Goal: Task Accomplishment & Management: Use online tool/utility

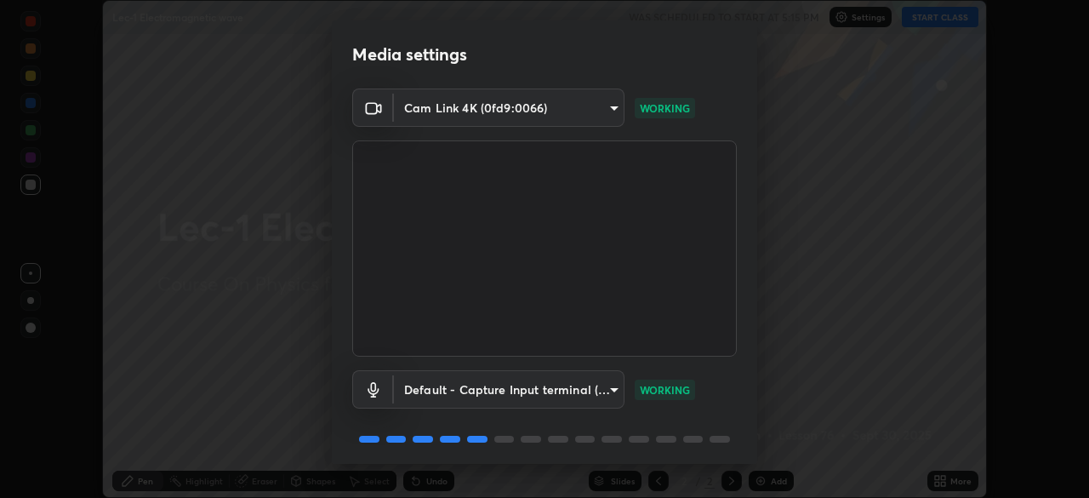
scroll to position [60, 0]
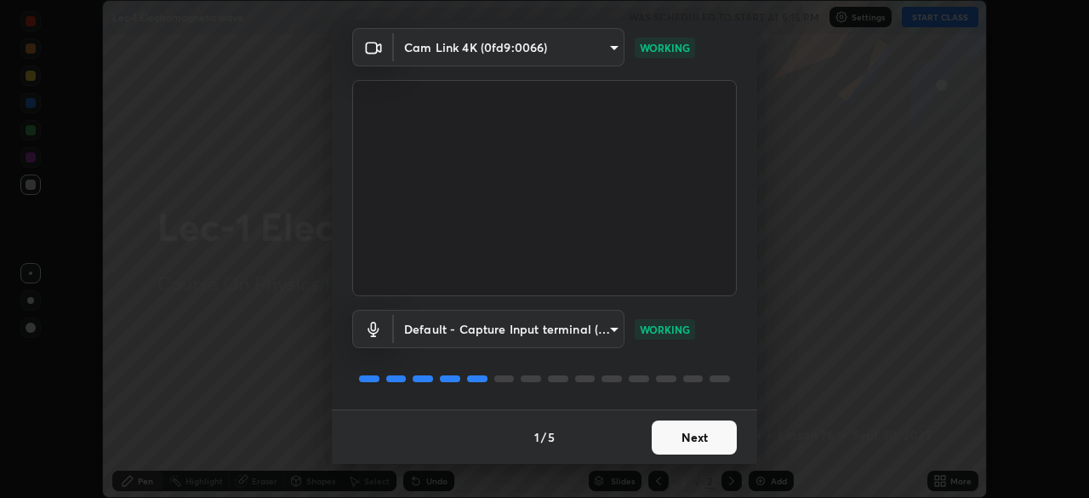
click at [700, 439] on button "Next" at bounding box center [694, 437] width 85 height 34
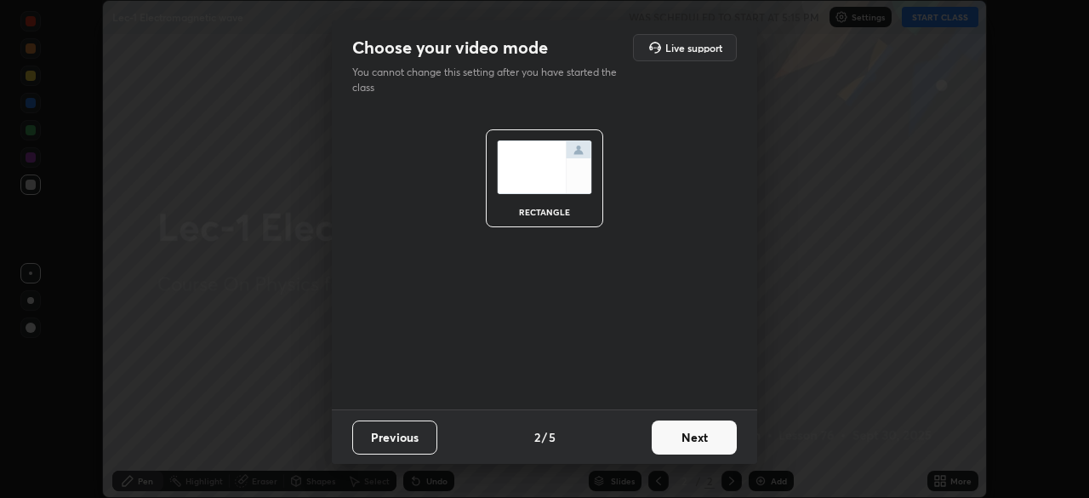
click at [706, 449] on button "Next" at bounding box center [694, 437] width 85 height 34
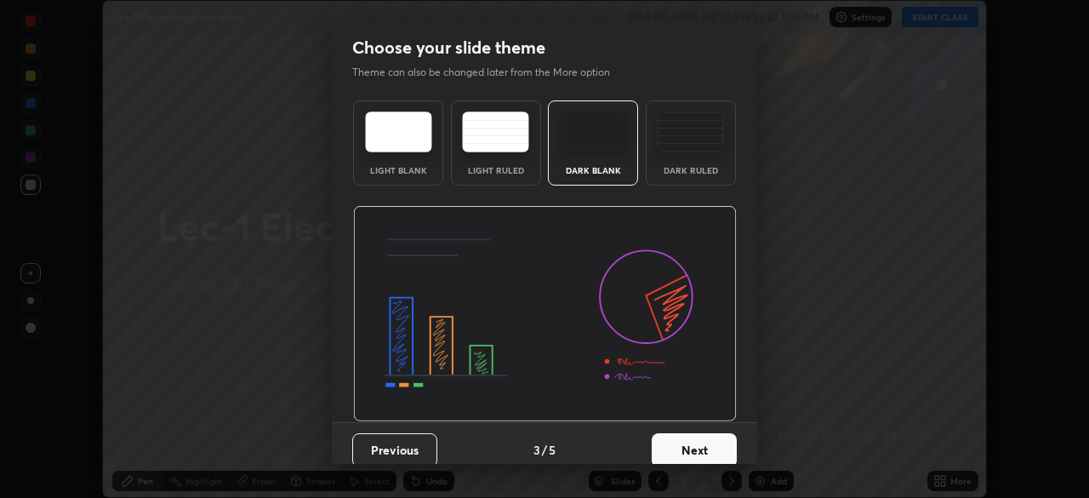
click at [703, 449] on button "Next" at bounding box center [694, 450] width 85 height 34
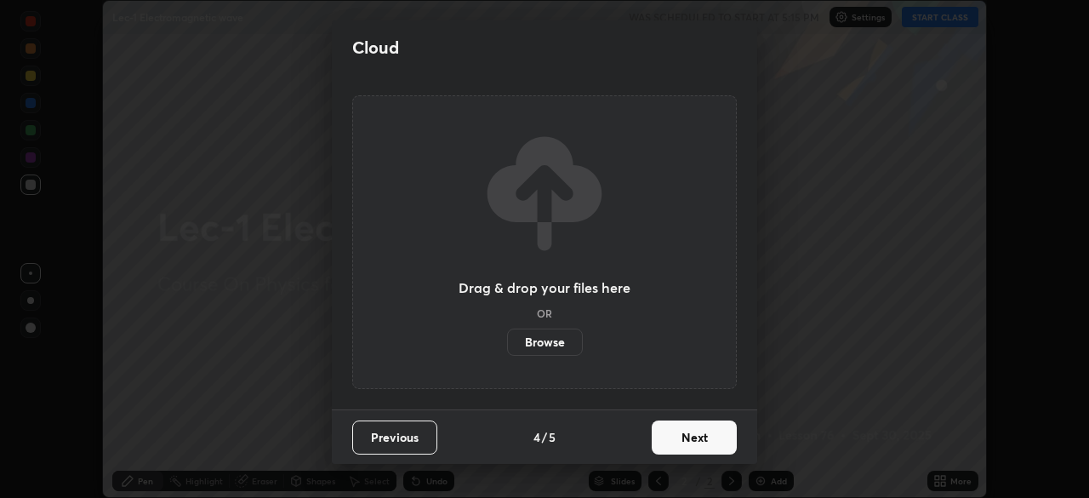
click at [696, 438] on button "Next" at bounding box center [694, 437] width 85 height 34
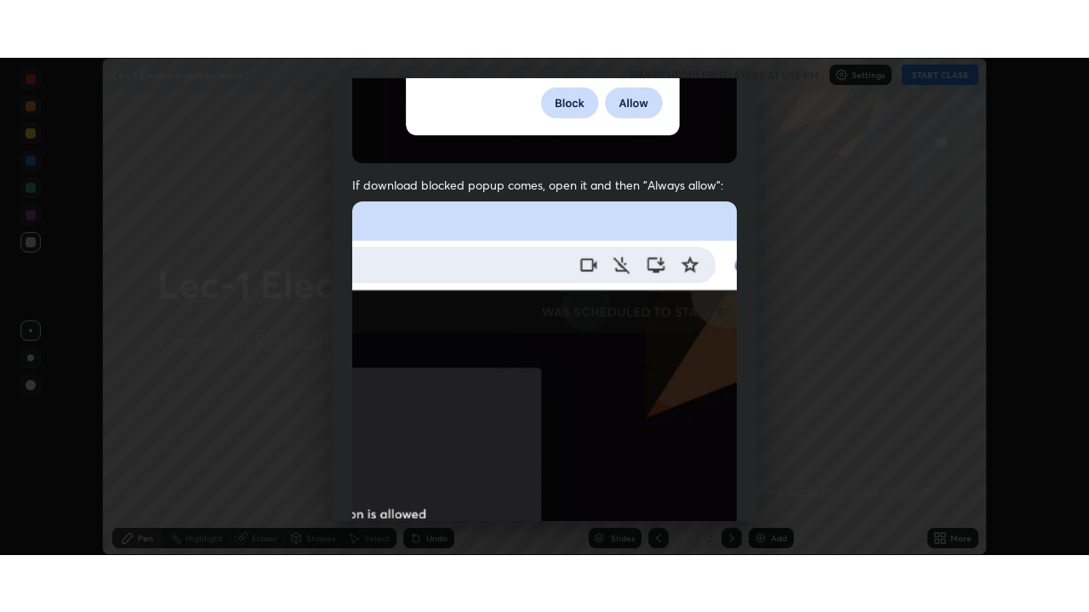
scroll to position [407, 0]
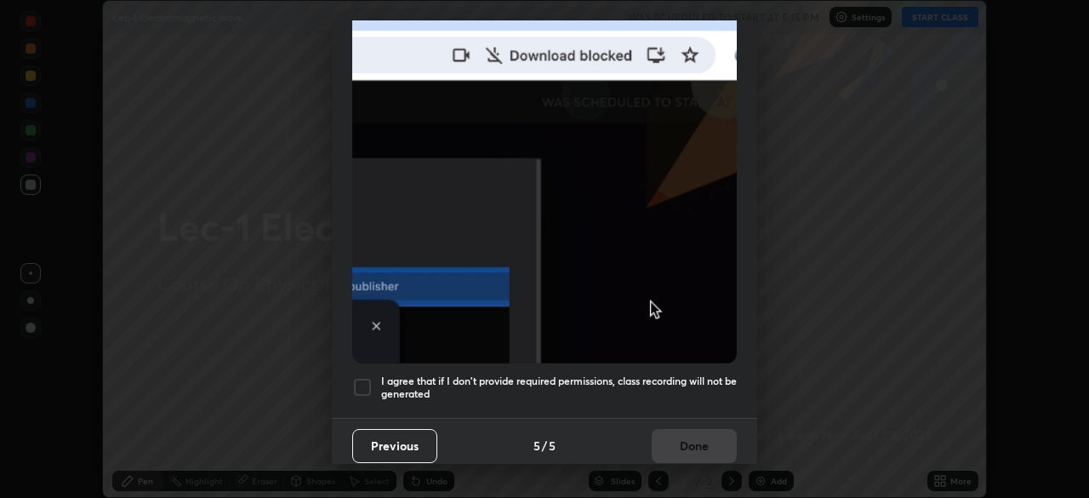
click at [361, 382] on div at bounding box center [362, 387] width 20 height 20
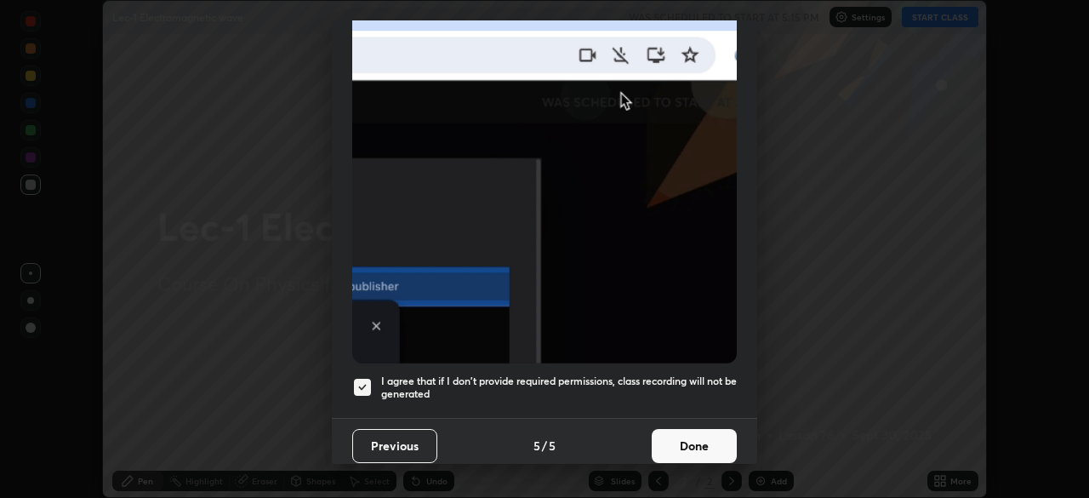
click at [676, 435] on button "Done" at bounding box center [694, 446] width 85 height 34
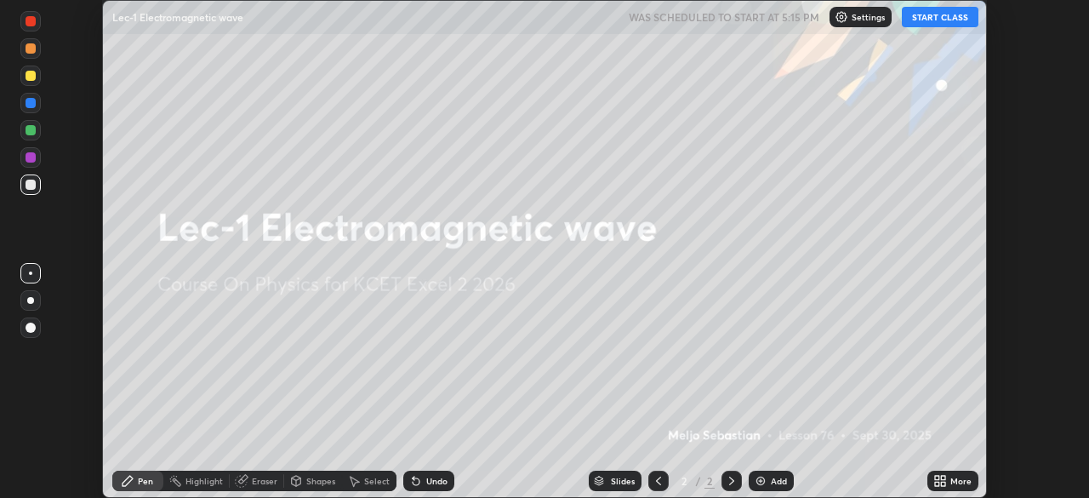
click at [960, 18] on button "START CLASS" at bounding box center [940, 17] width 77 height 20
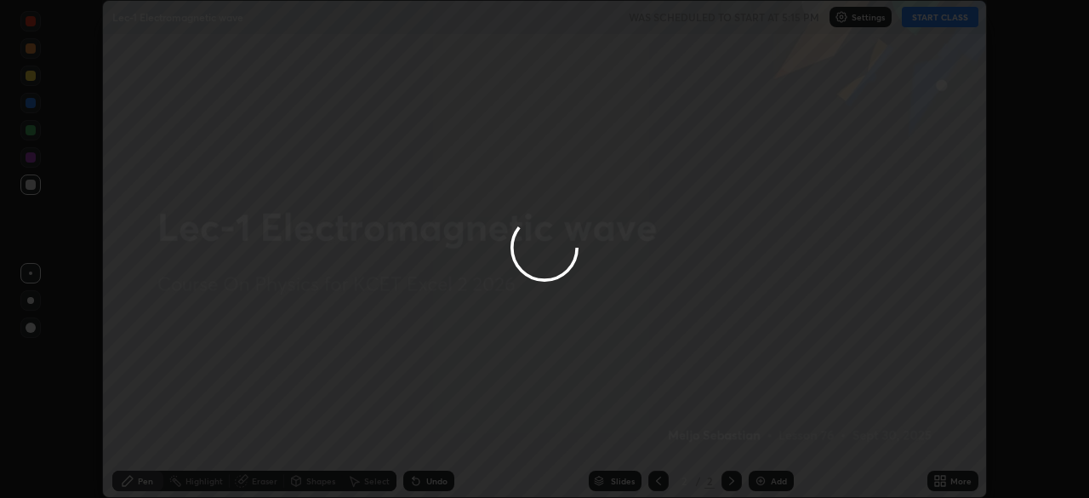
click at [946, 471] on div at bounding box center [544, 249] width 1089 height 498
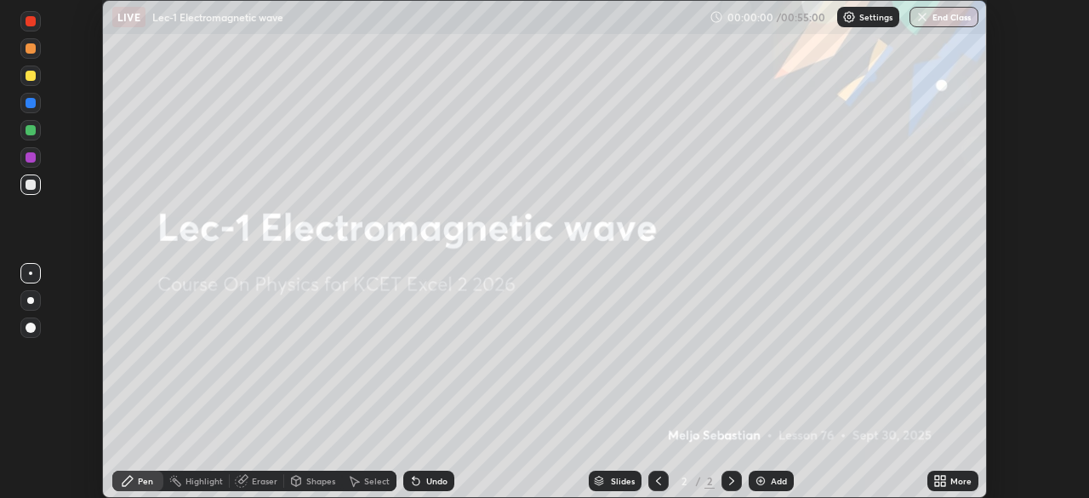
click at [942, 477] on icon at bounding box center [943, 477] width 4 height 4
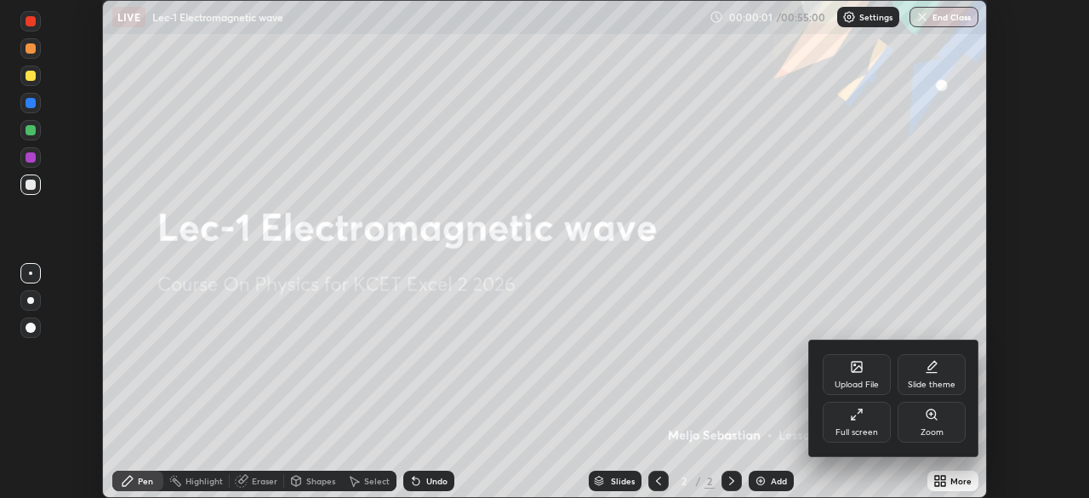
click at [855, 434] on div "Full screen" at bounding box center [856, 432] width 43 height 9
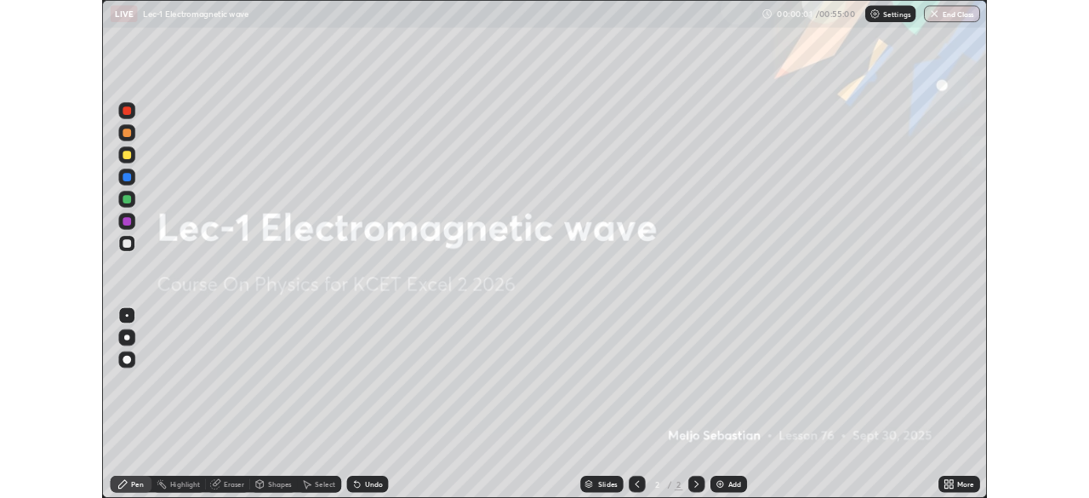
scroll to position [612, 1089]
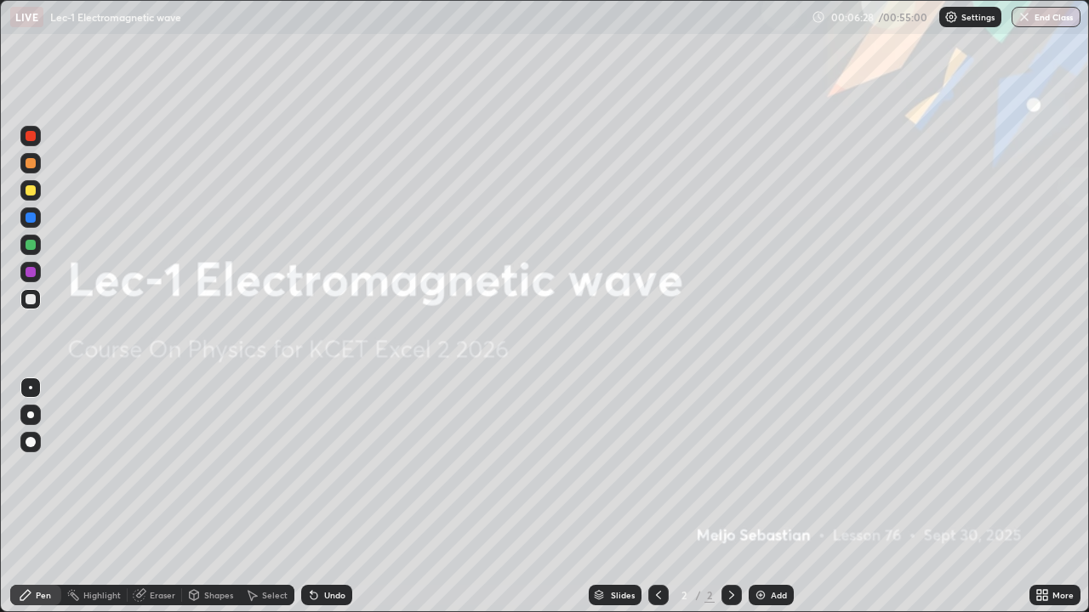
click at [771, 497] on div "Add" at bounding box center [779, 595] width 16 height 9
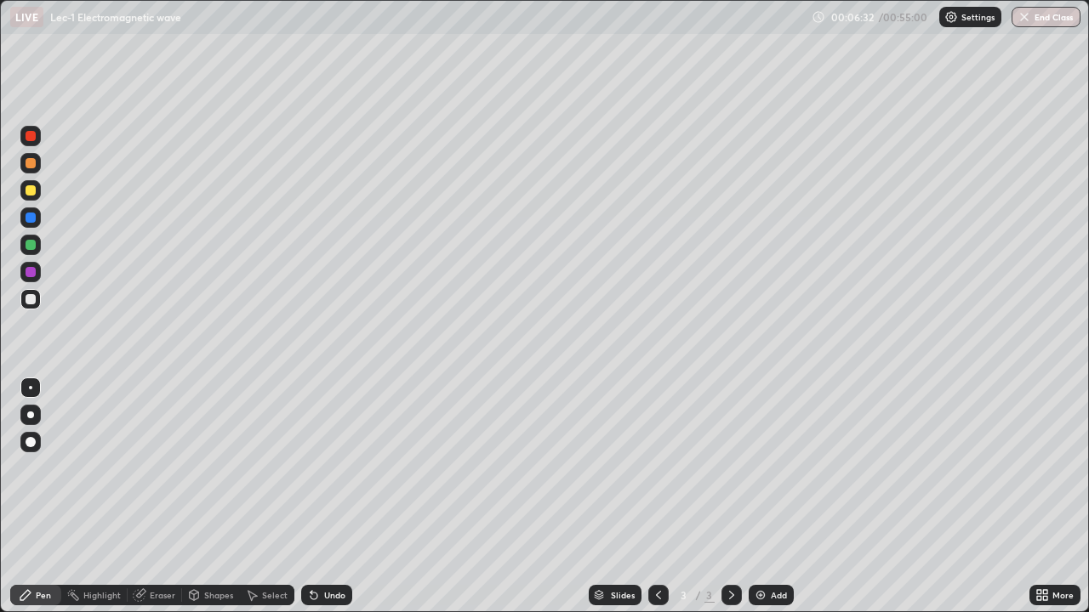
click at [30, 246] on div at bounding box center [31, 245] width 10 height 10
click at [760, 497] on img at bounding box center [761, 596] width 14 height 14
click at [316, 497] on icon at bounding box center [314, 596] width 14 height 14
click at [32, 268] on div at bounding box center [31, 272] width 10 height 10
click at [259, 497] on div "Select" at bounding box center [267, 595] width 54 height 20
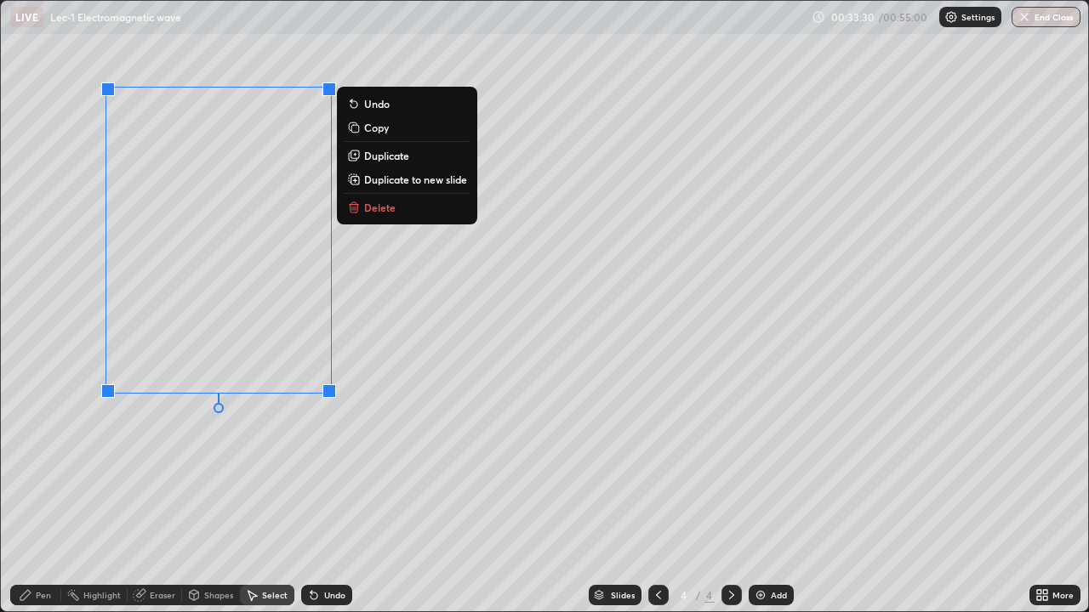
click at [54, 497] on div "Pen" at bounding box center [35, 595] width 51 height 20
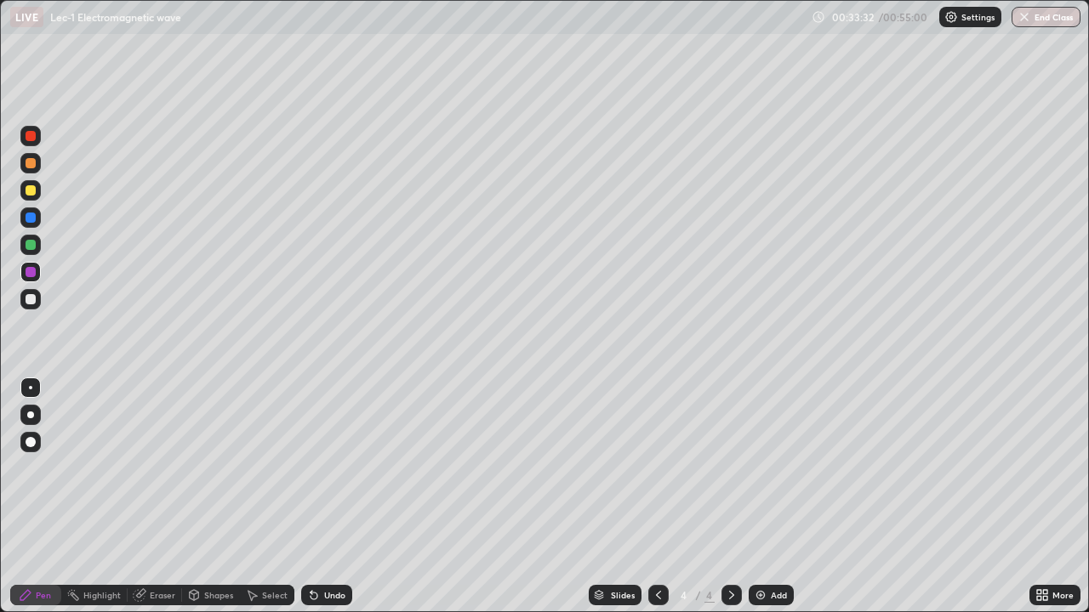
click at [658, 497] on icon at bounding box center [659, 596] width 14 height 14
click at [32, 243] on div at bounding box center [31, 245] width 10 height 10
click at [205, 497] on div "Shapes" at bounding box center [218, 595] width 29 height 9
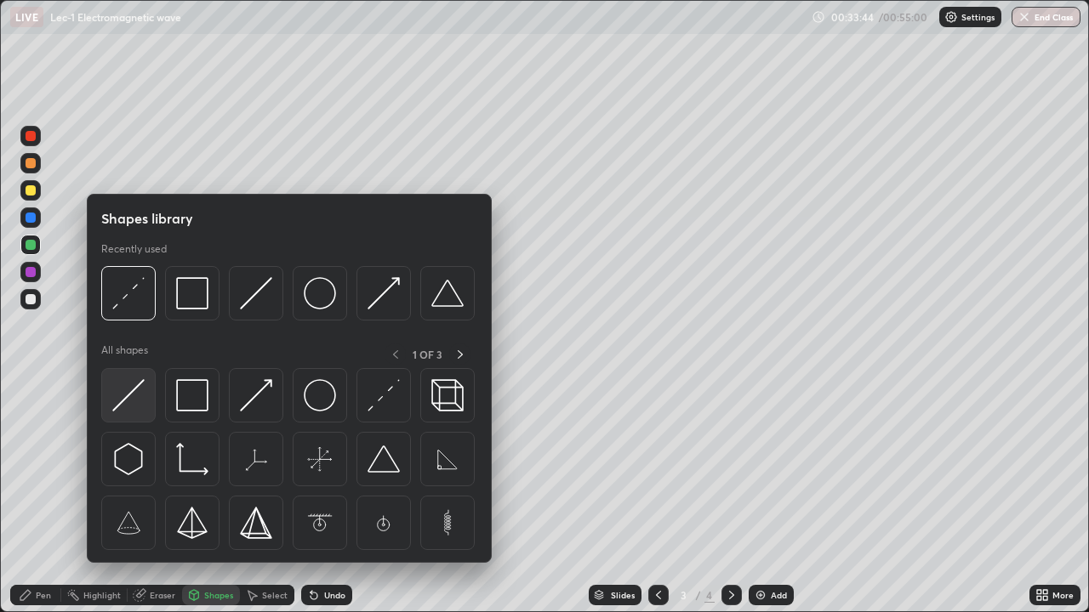
click at [134, 393] on img at bounding box center [128, 395] width 32 height 32
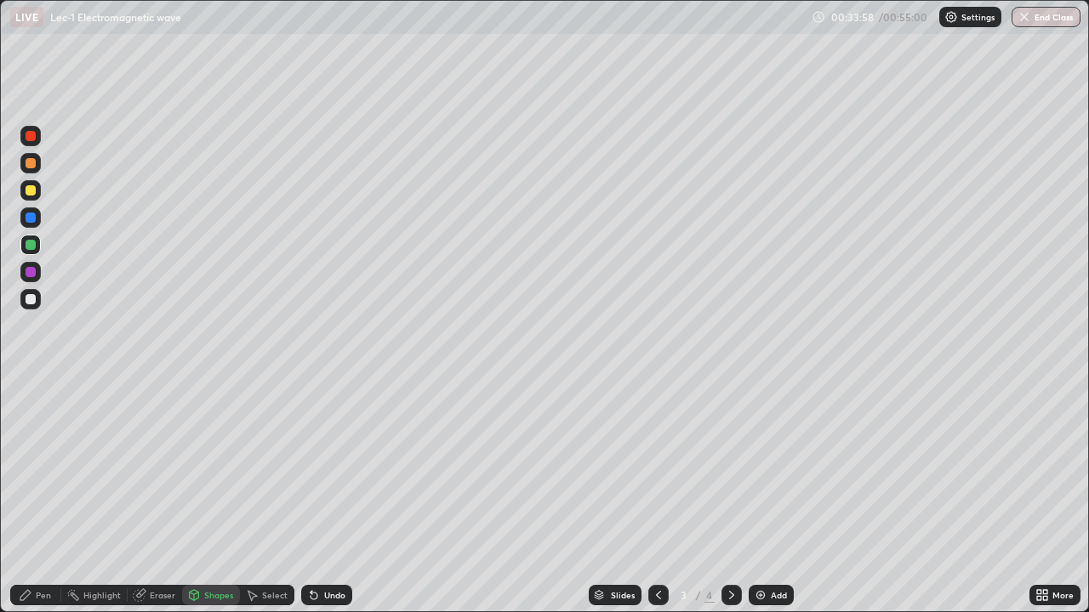
click at [327, 497] on div "Undo" at bounding box center [334, 595] width 21 height 9
click at [320, 497] on div "Undo" at bounding box center [326, 595] width 51 height 20
click at [33, 497] on div "Pen" at bounding box center [35, 595] width 51 height 20
click at [32, 213] on div at bounding box center [31, 218] width 10 height 10
click at [731, 497] on div at bounding box center [731, 595] width 20 height 34
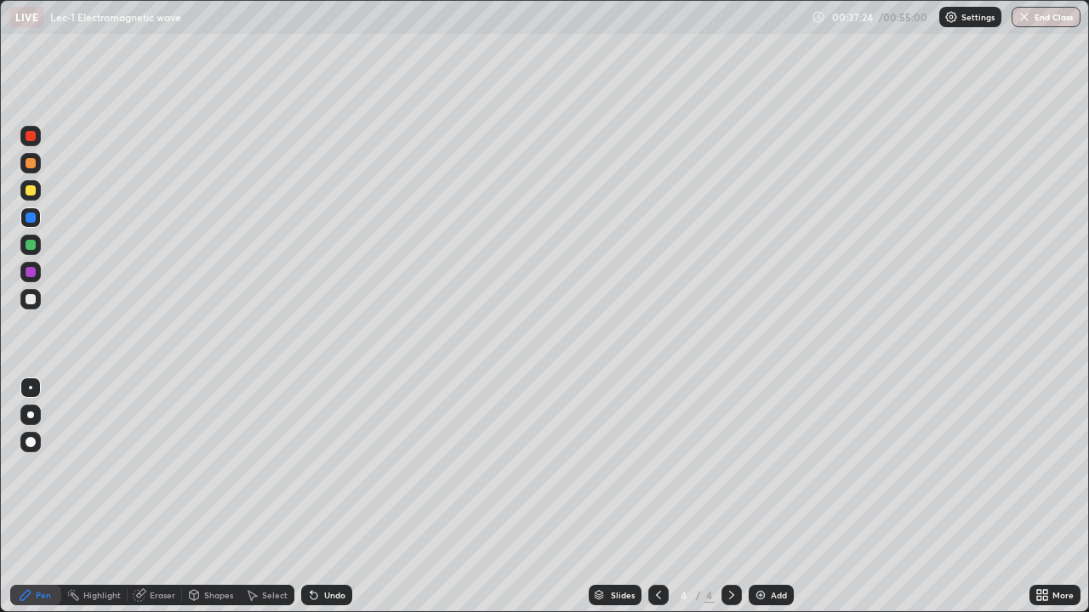
click at [30, 248] on div at bounding box center [31, 245] width 10 height 10
click at [31, 191] on div at bounding box center [31, 190] width 10 height 10
click at [324, 497] on div "Undo" at bounding box center [334, 595] width 21 height 9
click at [333, 497] on div "Undo" at bounding box center [334, 595] width 21 height 9
click at [29, 279] on div at bounding box center [30, 272] width 20 height 20
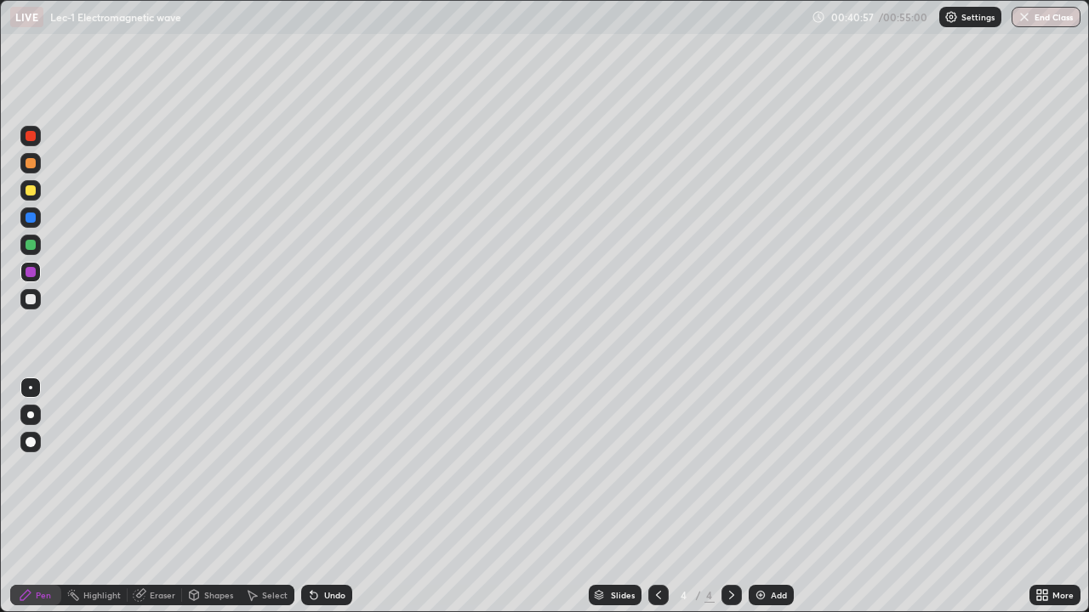
click at [155, 497] on div "Eraser" at bounding box center [155, 595] width 54 height 20
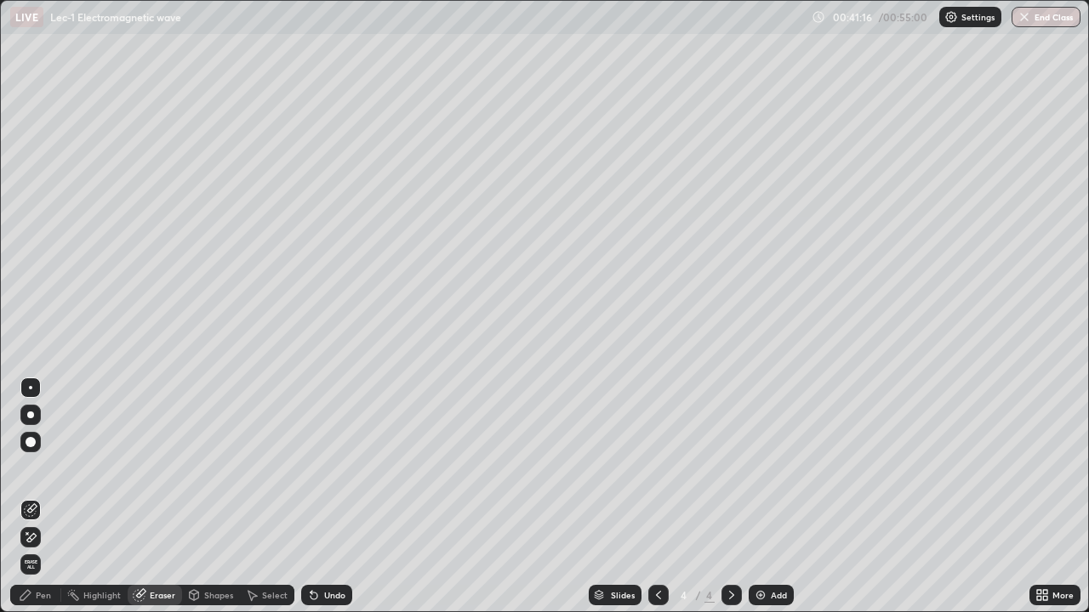
click at [37, 497] on div "Pen" at bounding box center [43, 595] width 15 height 9
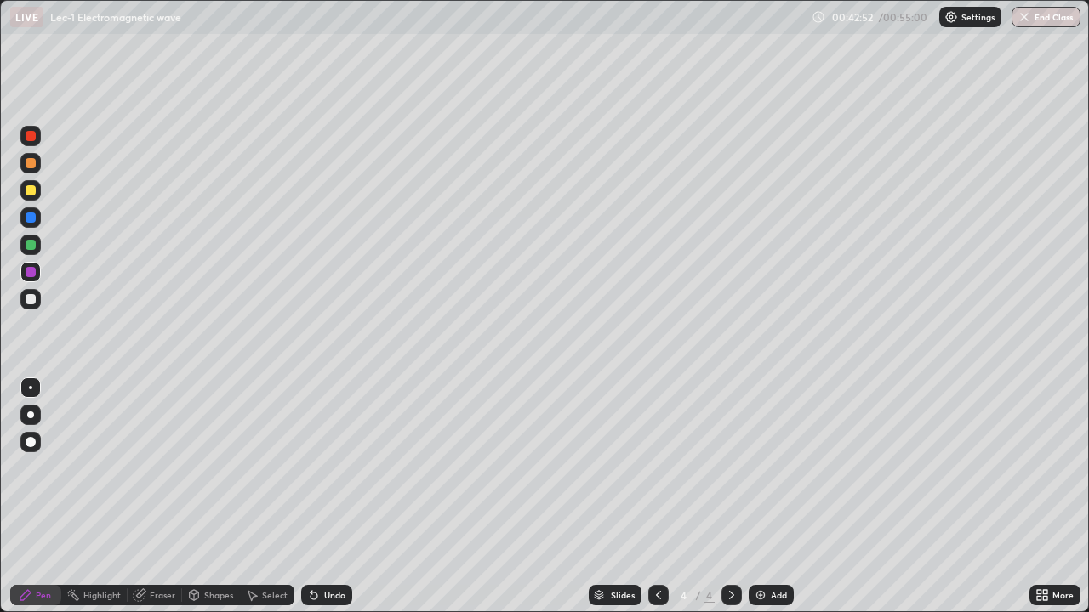
click at [33, 242] on div at bounding box center [31, 245] width 10 height 10
click at [761, 497] on img at bounding box center [761, 596] width 14 height 14
click at [27, 271] on div at bounding box center [31, 272] width 10 height 10
click at [251, 497] on icon at bounding box center [252, 596] width 14 height 14
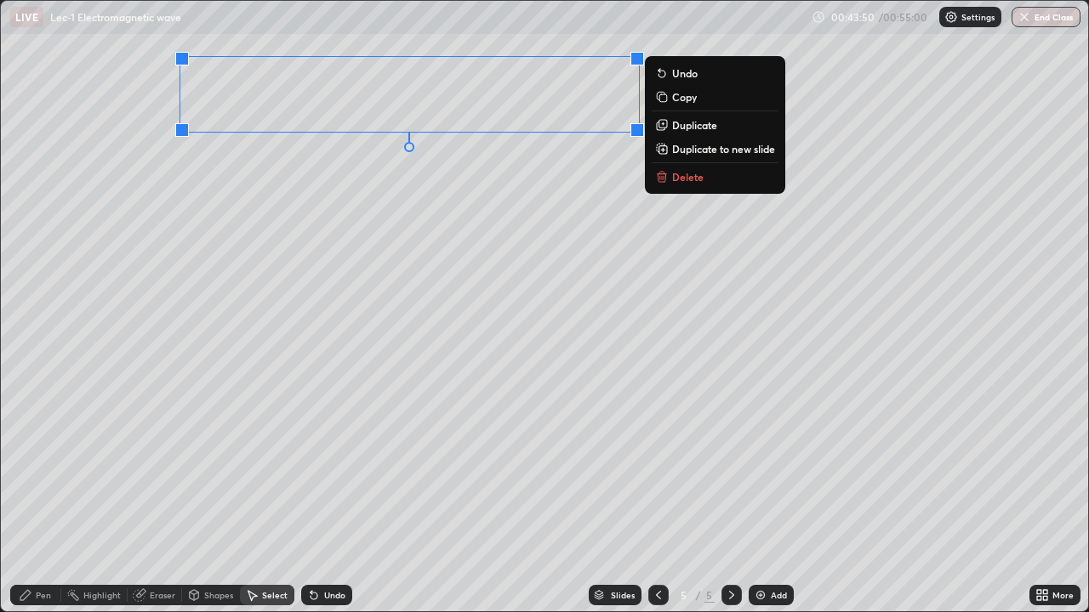
click at [36, 497] on div "Pen" at bounding box center [43, 595] width 15 height 9
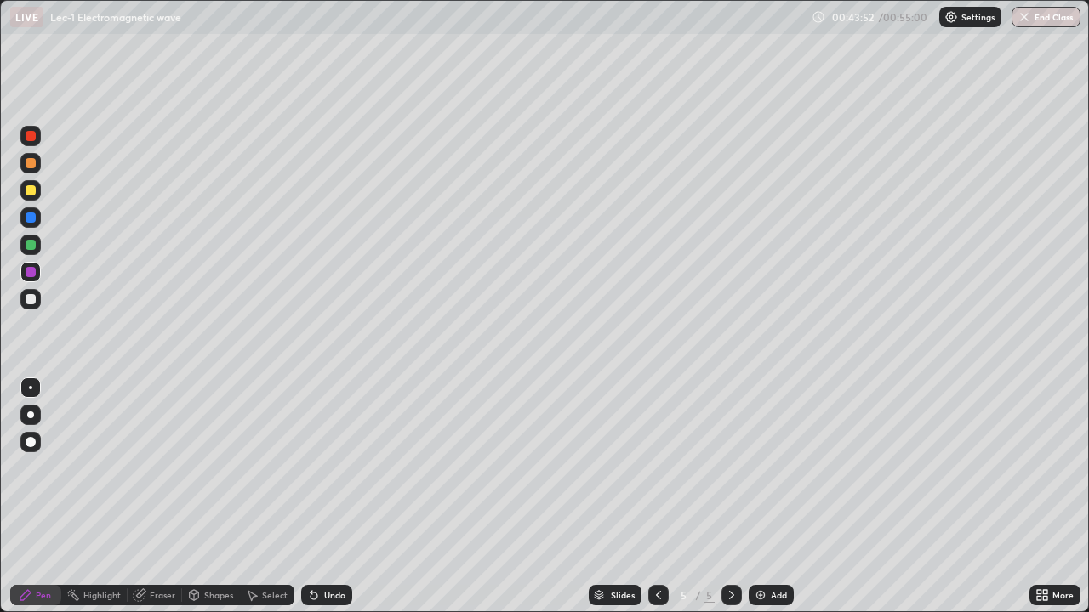
click at [30, 248] on div at bounding box center [31, 245] width 10 height 10
click at [31, 192] on div at bounding box center [31, 190] width 10 height 10
click at [260, 497] on div "Select" at bounding box center [267, 595] width 54 height 20
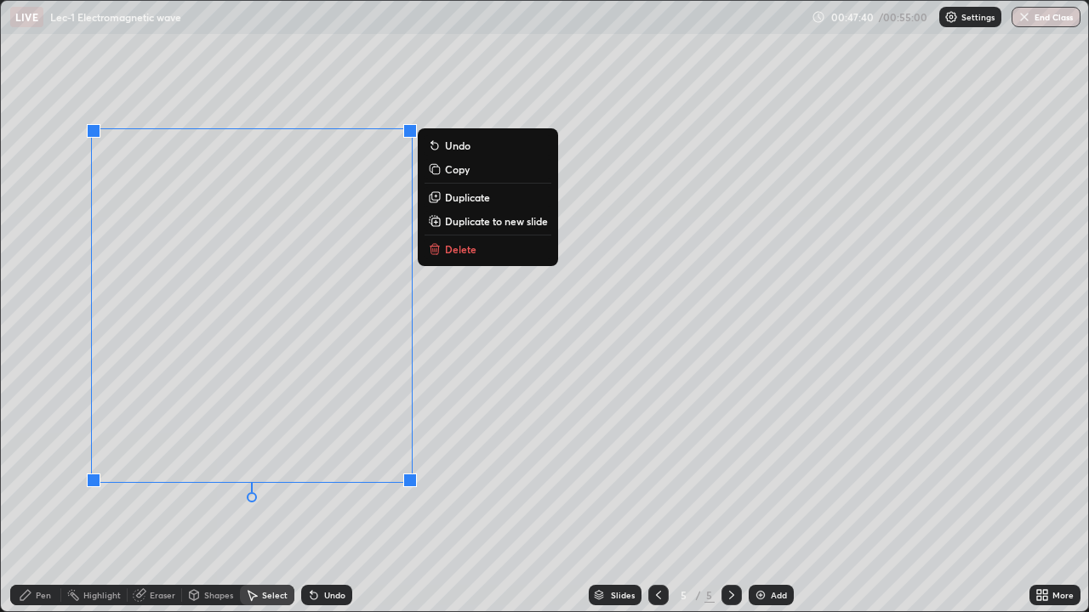
click at [37, 497] on div "Pen" at bounding box center [43, 595] width 15 height 9
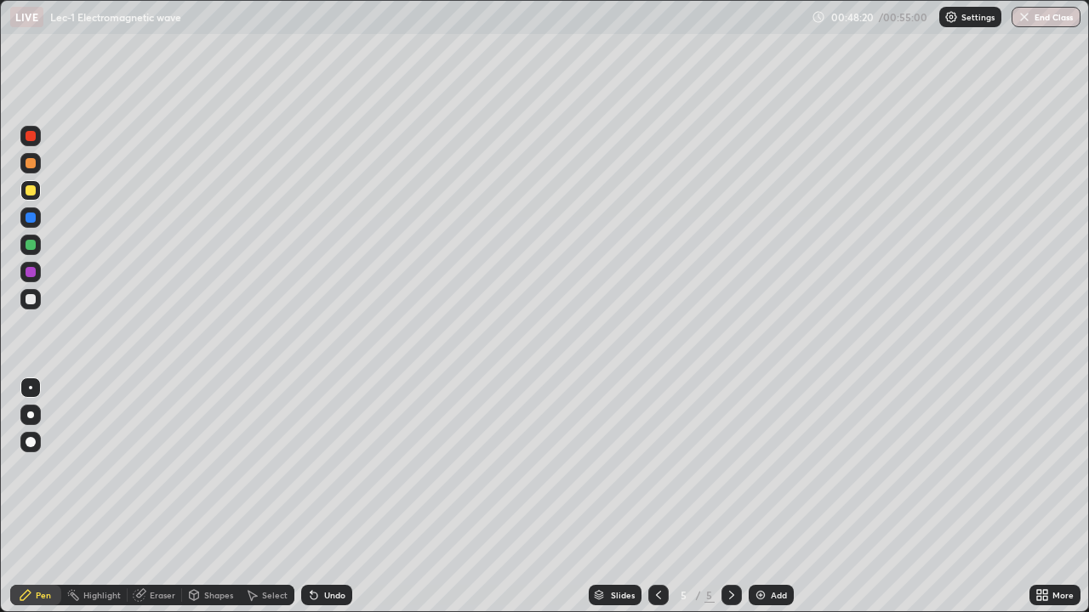
click at [147, 497] on div "Eraser" at bounding box center [155, 595] width 54 height 20
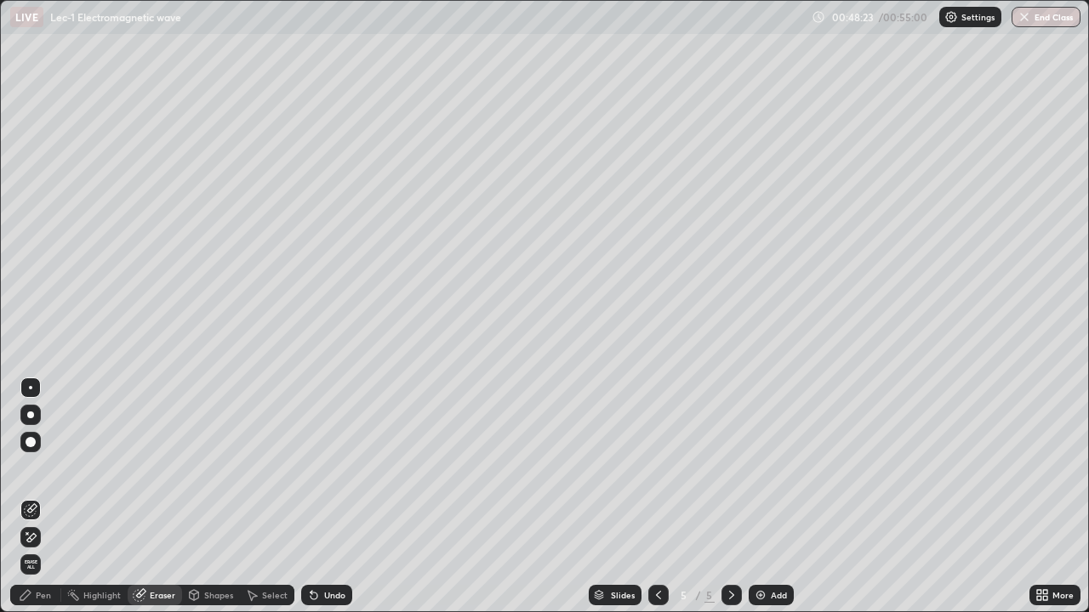
click at [23, 497] on icon at bounding box center [25, 595] width 10 height 10
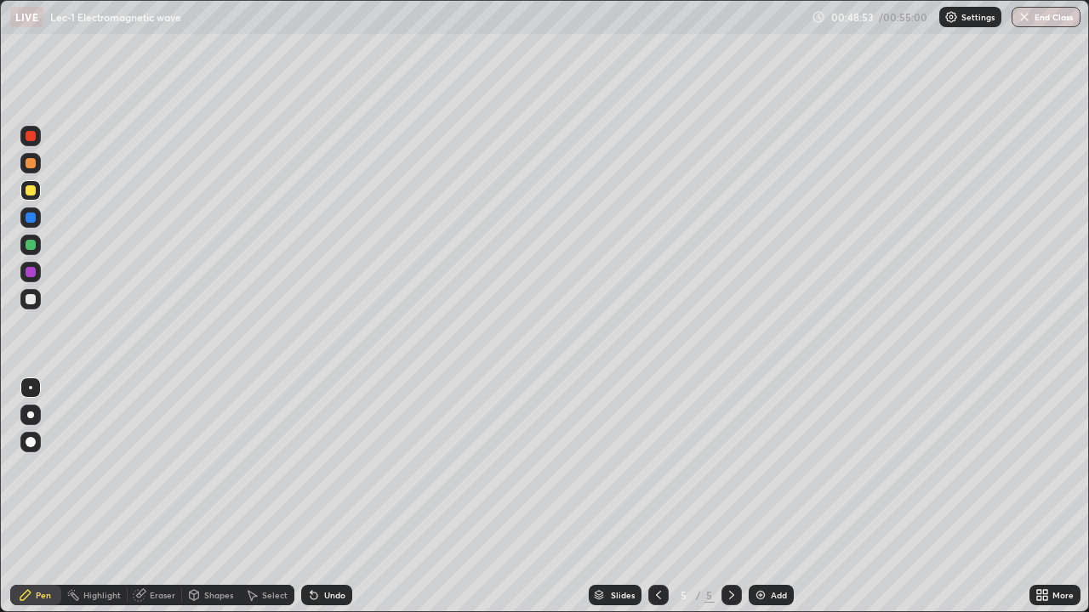
click at [29, 245] on div at bounding box center [31, 245] width 10 height 10
click at [24, 192] on div at bounding box center [30, 190] width 20 height 20
click at [31, 246] on div at bounding box center [31, 245] width 10 height 10
click at [31, 191] on div at bounding box center [31, 190] width 10 height 10
click at [154, 497] on div "Eraser" at bounding box center [163, 595] width 26 height 9
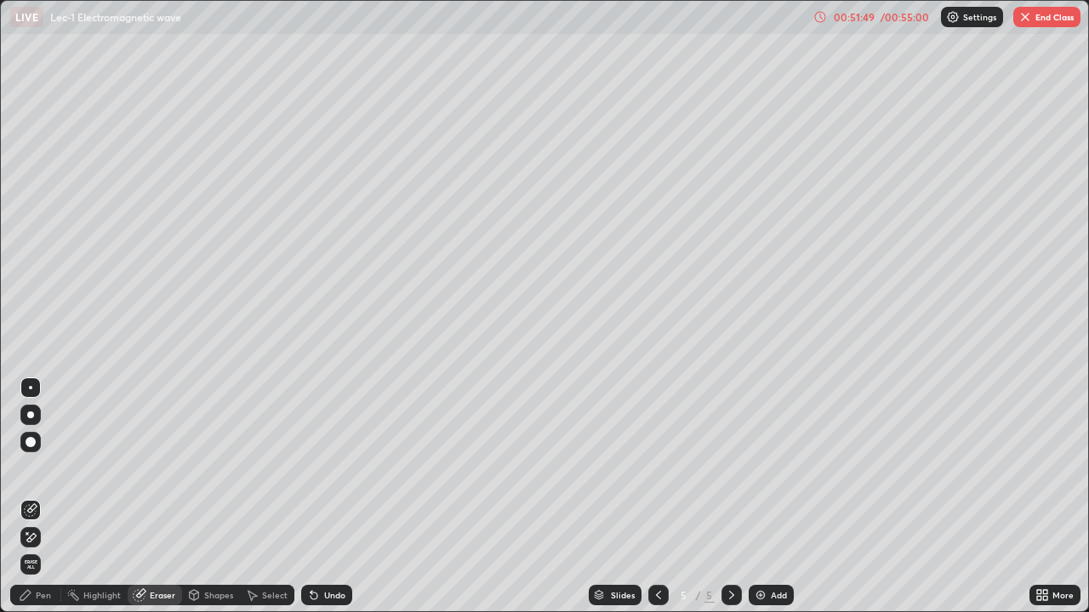
click at [274, 497] on div "Select" at bounding box center [275, 595] width 26 height 9
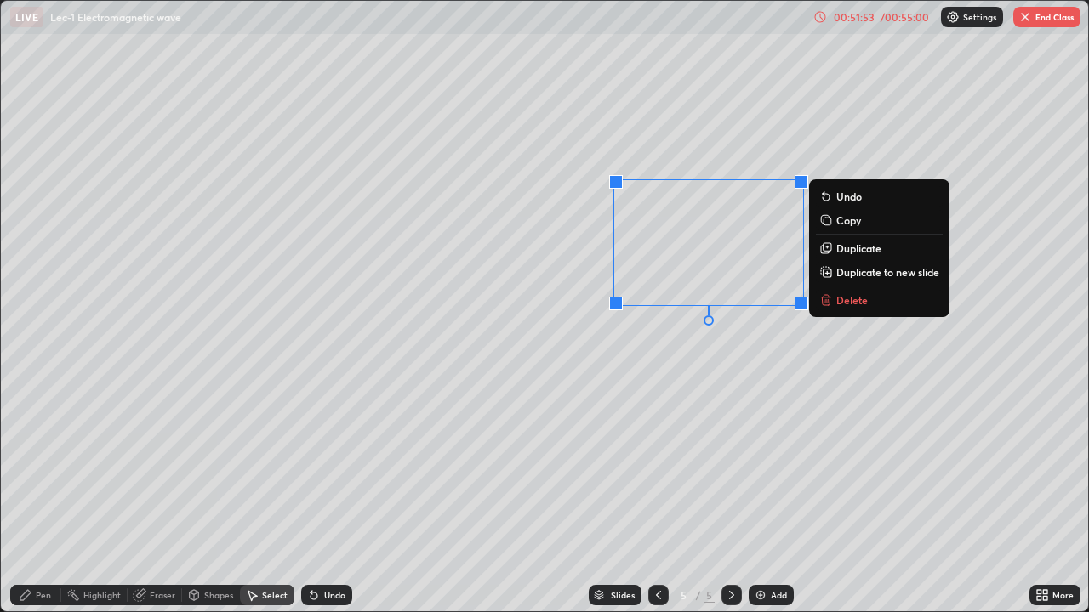
click at [839, 251] on p "Duplicate" at bounding box center [858, 249] width 45 height 14
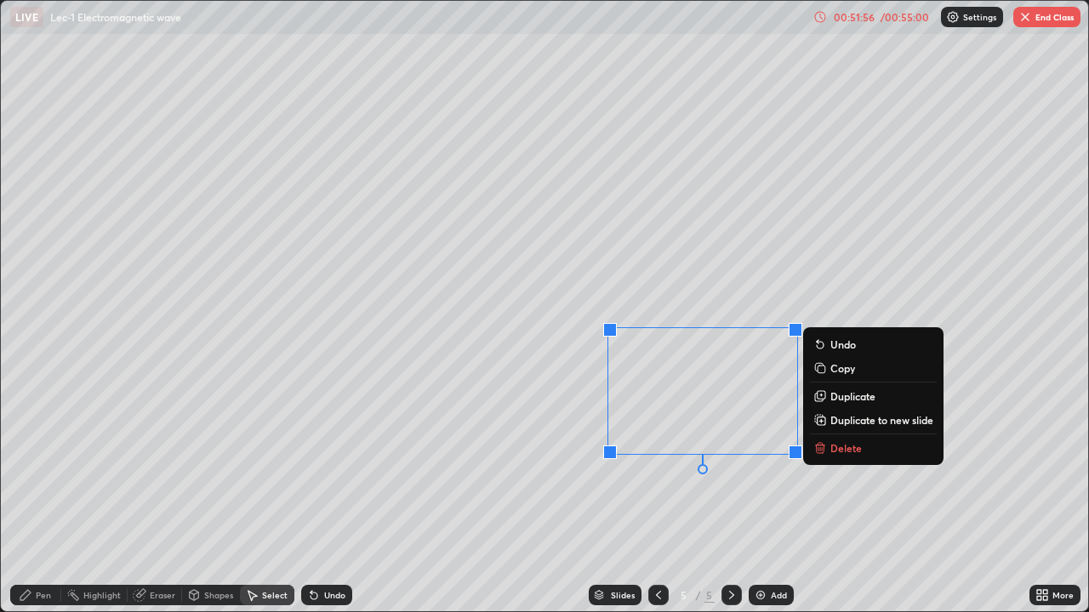
click at [30, 497] on icon at bounding box center [26, 596] width 14 height 14
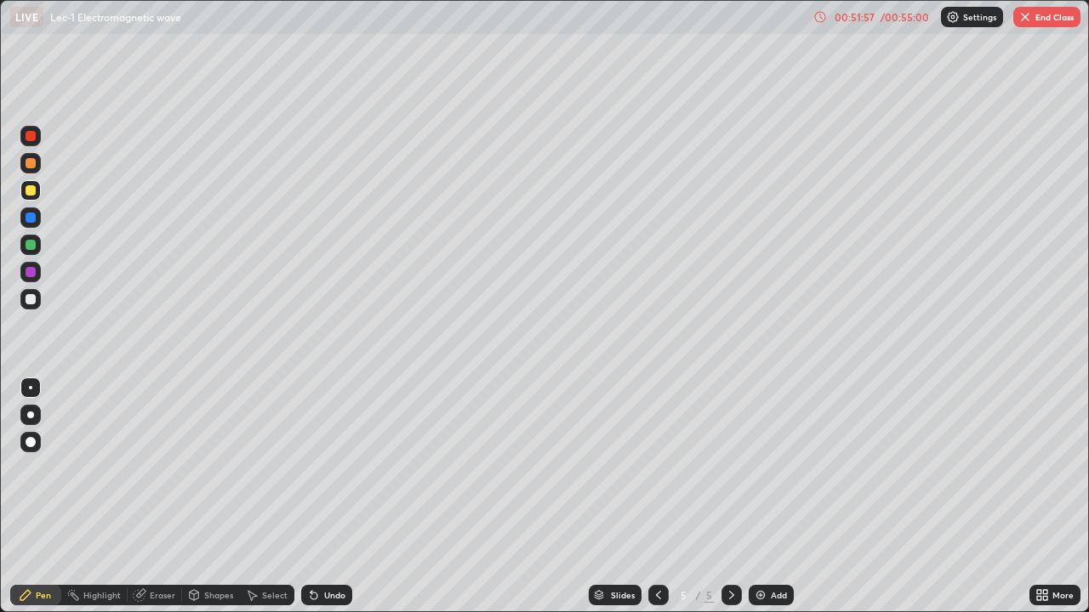
click at [28, 273] on div at bounding box center [31, 272] width 10 height 10
click at [156, 497] on div "Eraser" at bounding box center [163, 595] width 26 height 9
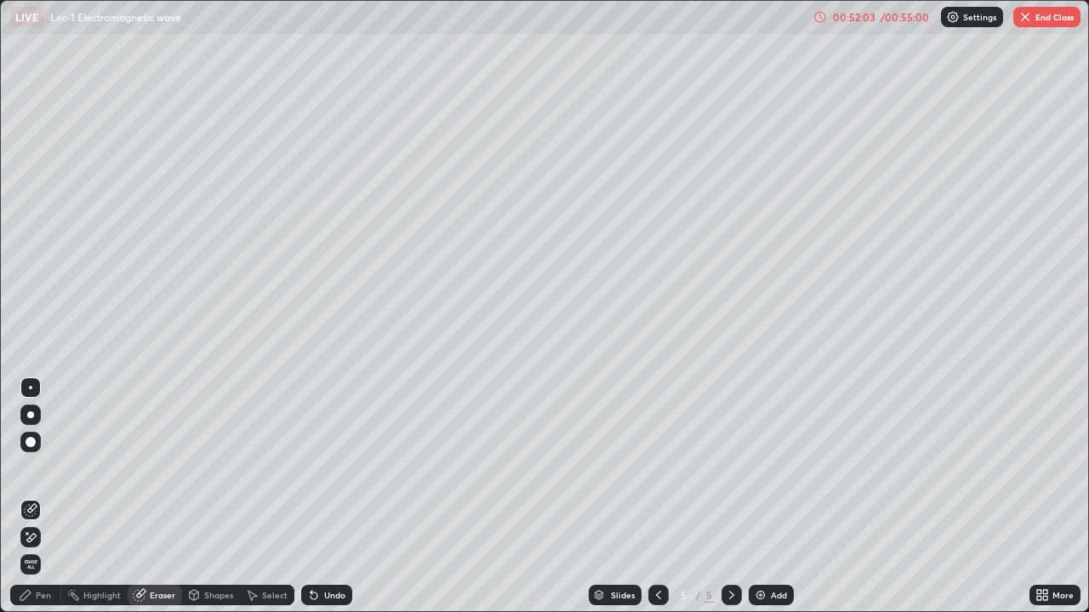
click at [36, 497] on div "Pen" at bounding box center [43, 595] width 15 height 9
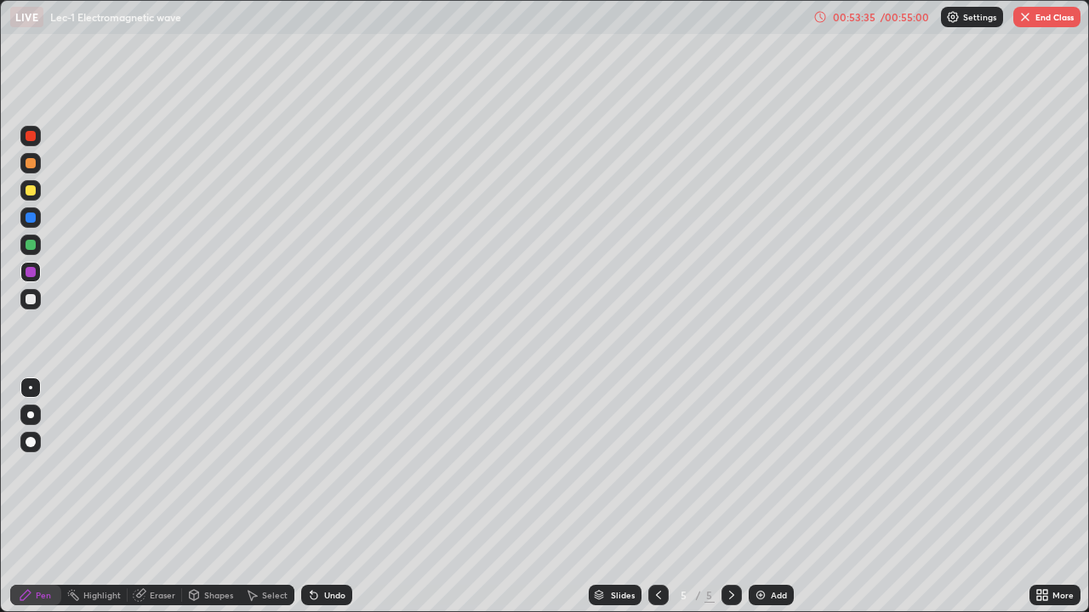
click at [31, 251] on div at bounding box center [30, 245] width 20 height 20
click at [777, 497] on div "Add" at bounding box center [779, 595] width 16 height 9
click at [34, 187] on div at bounding box center [31, 190] width 10 height 10
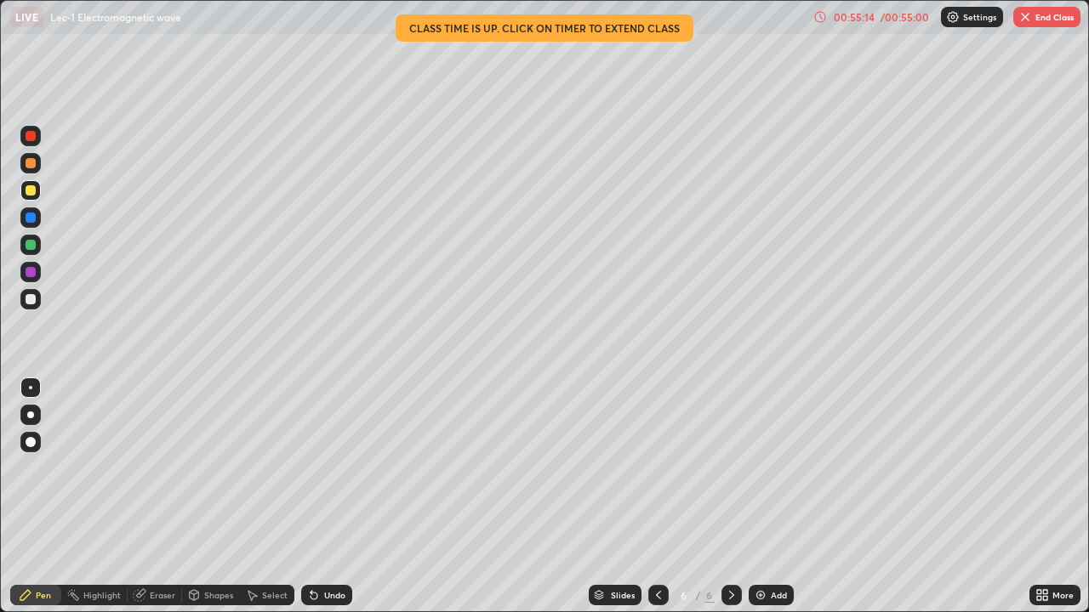
click at [30, 270] on div at bounding box center [31, 272] width 10 height 10
click at [1042, 22] on button "End Class" at bounding box center [1046, 17] width 67 height 20
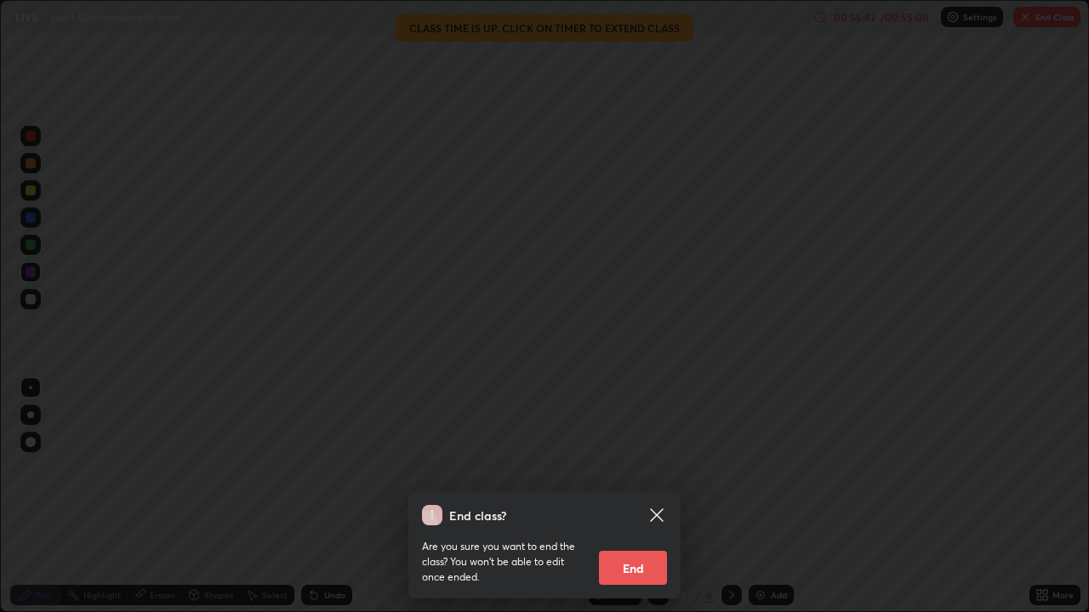
click at [658, 497] on button "End" at bounding box center [633, 568] width 68 height 34
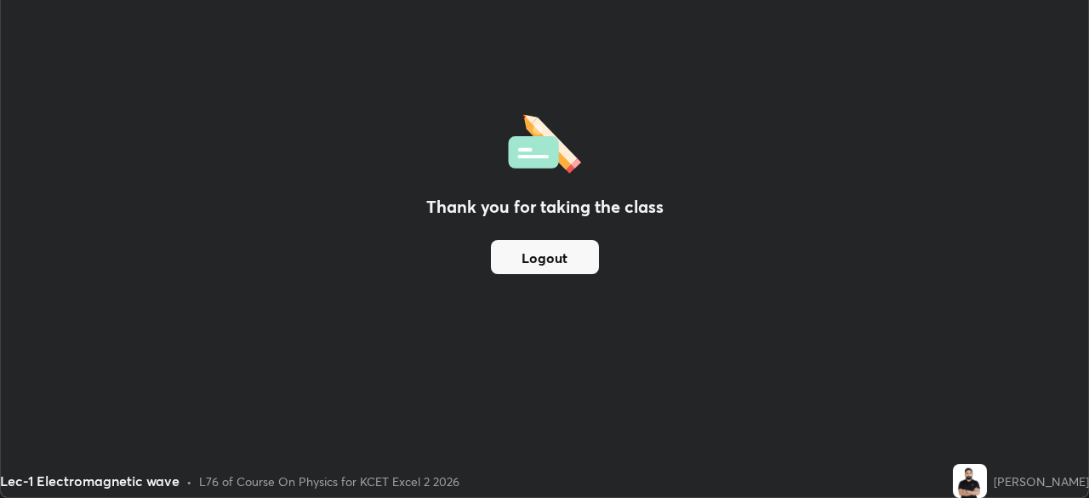
scroll to position [84556, 83965]
